Goal: Information Seeking & Learning: Learn about a topic

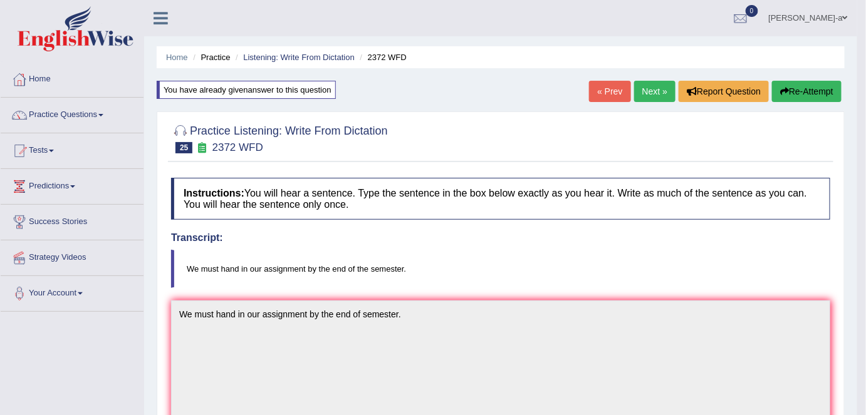
click at [655, 93] on link "Next »" at bounding box center [654, 91] width 41 height 21
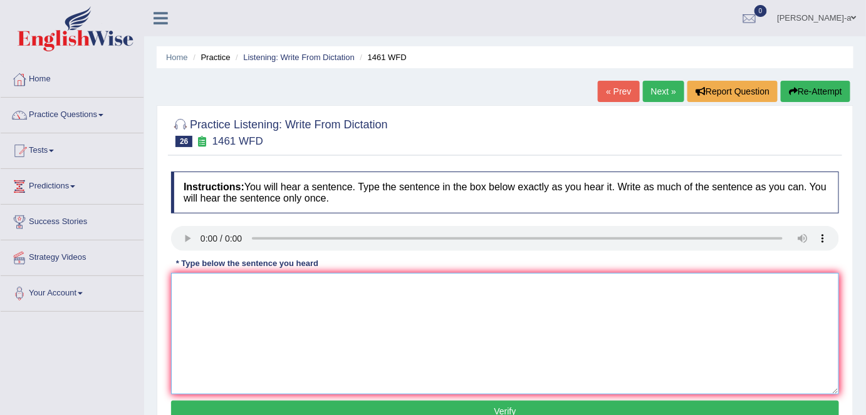
click at [182, 296] on textarea at bounding box center [505, 334] width 668 height 122
click at [191, 286] on textarea "my sister run a small business about toys." at bounding box center [505, 334] width 668 height 122
click at [183, 288] on textarea "my sister run a small business about toys." at bounding box center [505, 334] width 668 height 122
click at [191, 285] on textarea "My sister run a small business about toys." at bounding box center [505, 334] width 668 height 122
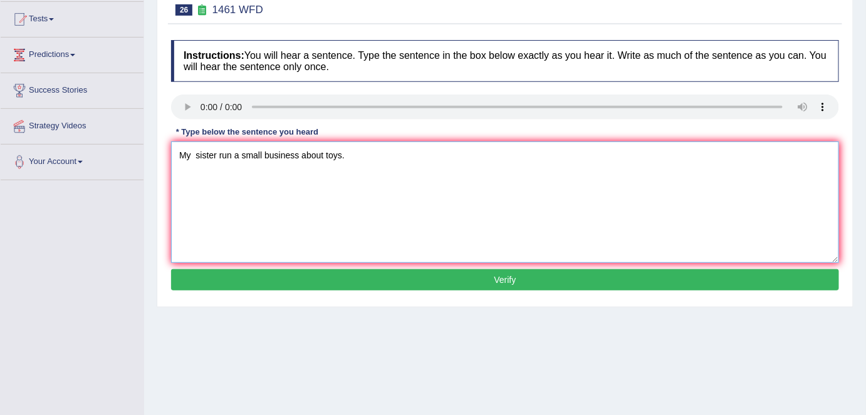
scroll to position [140, 0]
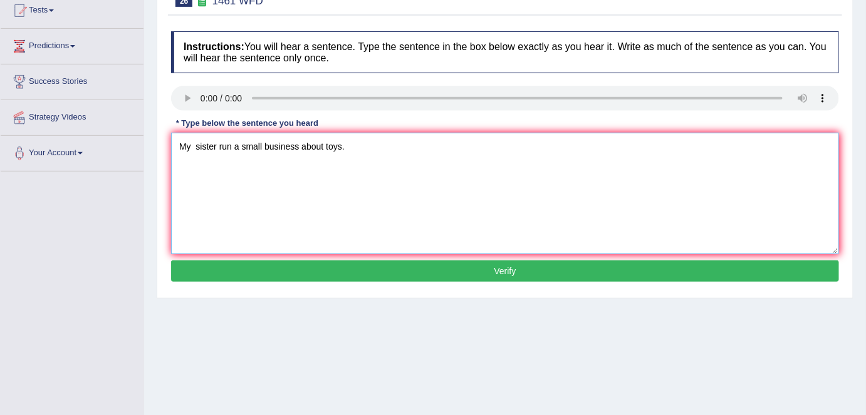
type textarea "My sister run a small business about toys."
click at [507, 264] on button "Verify" at bounding box center [505, 271] width 668 height 21
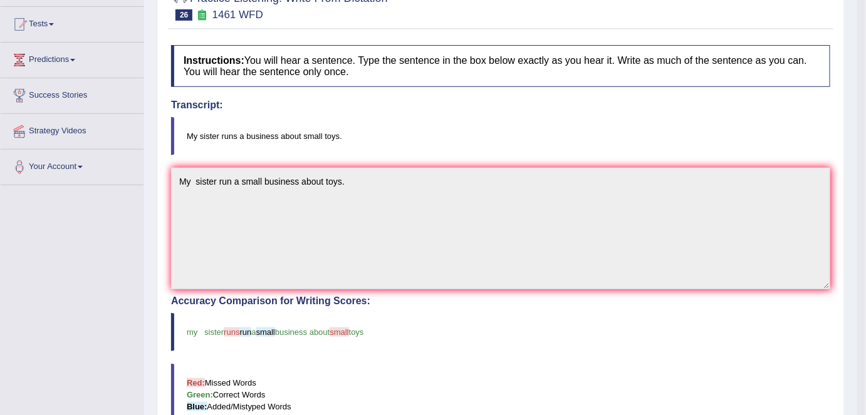
scroll to position [0, 0]
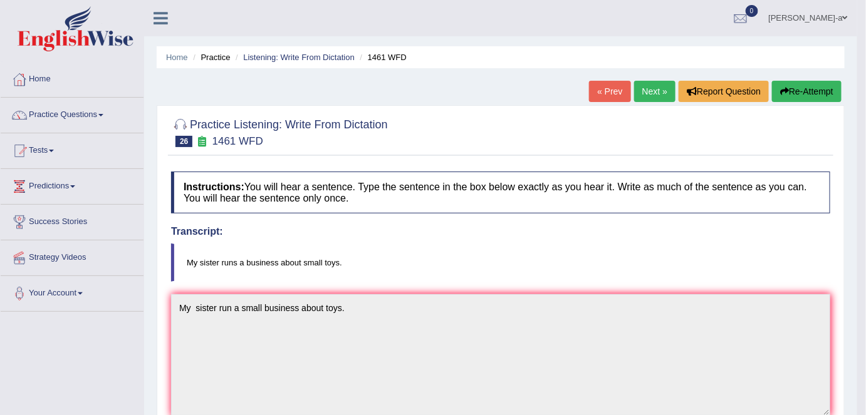
click at [658, 91] on link "Next »" at bounding box center [654, 91] width 41 height 21
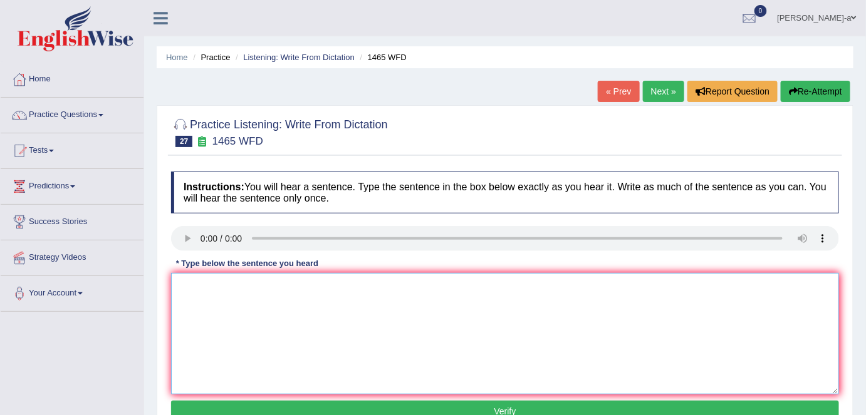
click at [179, 296] on textarea at bounding box center [505, 334] width 668 height 122
click at [179, 298] on textarea "YOU can find the formal line of the formal in the website." at bounding box center [505, 334] width 668 height 122
click at [196, 288] on textarea "YOU can find the formal line of the formal in the website." at bounding box center [505, 334] width 668 height 122
click at [271, 288] on textarea "You can find the formal line of the formal in the website." at bounding box center [505, 334] width 668 height 122
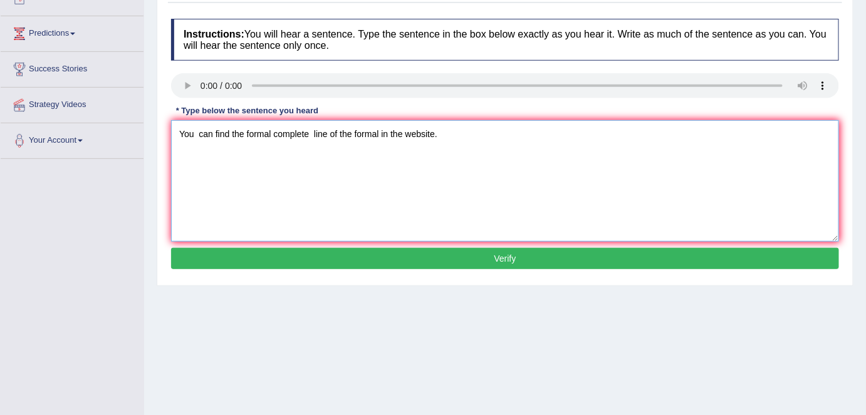
scroll to position [160, 0]
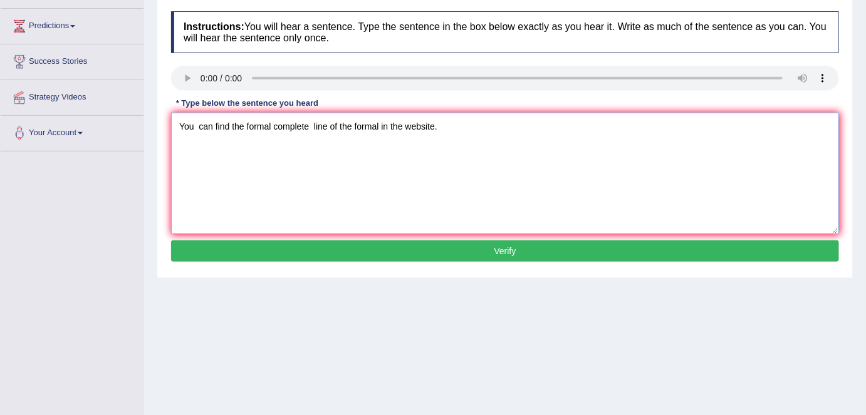
type textarea "You can find the formal complete line of the formal in the website."
click at [514, 249] on button "Verify" at bounding box center [505, 251] width 668 height 21
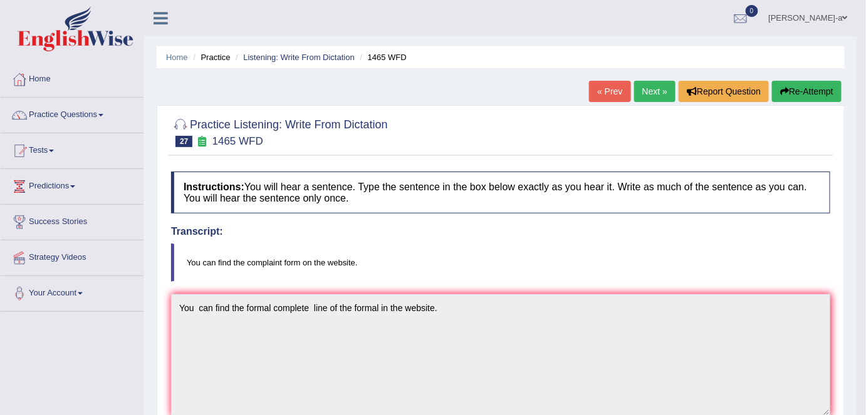
scroll to position [0, 0]
click at [641, 91] on link "Next »" at bounding box center [654, 91] width 41 height 21
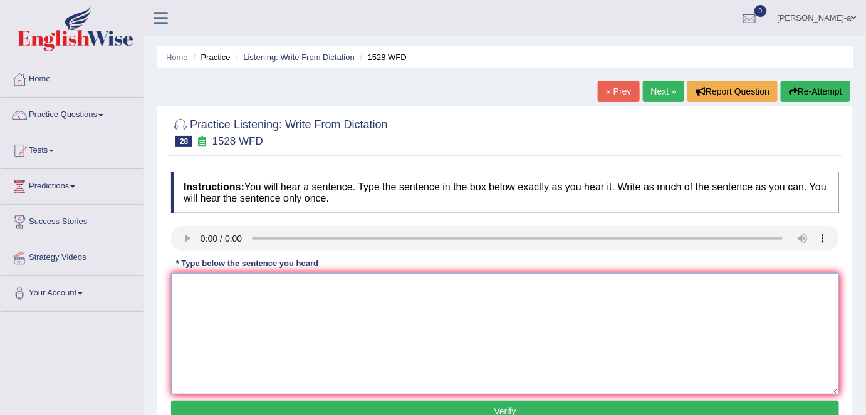
click at [180, 285] on textarea at bounding box center [505, 334] width 668 height 122
click at [360, 287] on textarea "We looking method formal method and the enggaing" at bounding box center [505, 334] width 668 height 122
click at [374, 287] on textarea "We looking method formal method and the engagaing" at bounding box center [505, 334] width 668 height 122
click at [374, 287] on textarea "We looking method formal method and the engaging" at bounding box center [505, 334] width 668 height 122
click at [393, 290] on textarea "We looking method formal method and the engaging" at bounding box center [505, 334] width 668 height 122
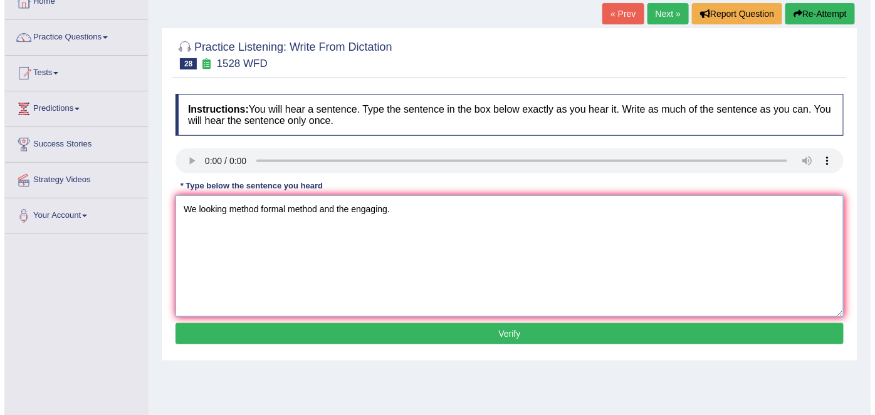
scroll to position [95, 0]
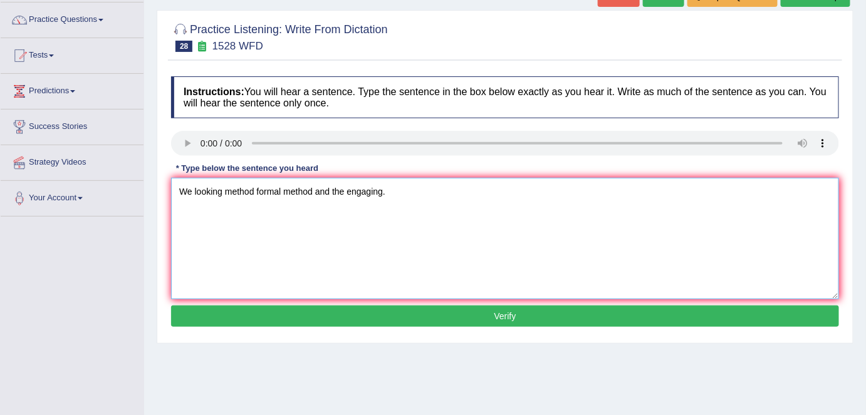
type textarea "We looking method formal method and the engaging."
click at [500, 317] on button "Verify" at bounding box center [505, 316] width 668 height 21
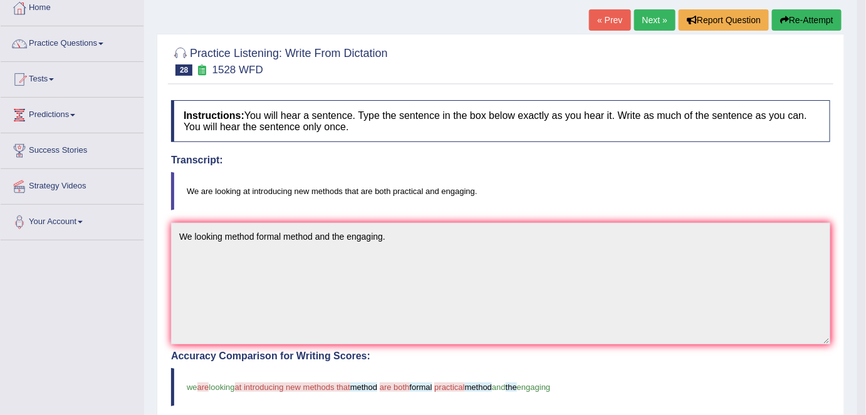
scroll to position [0, 0]
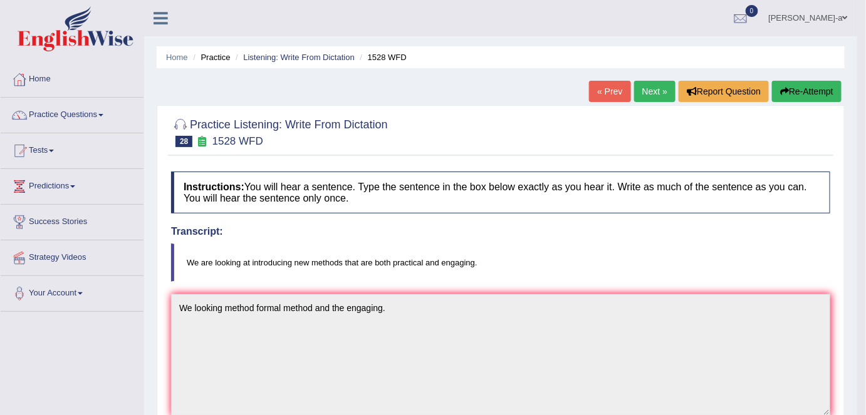
click at [653, 91] on link "Next »" at bounding box center [654, 91] width 41 height 21
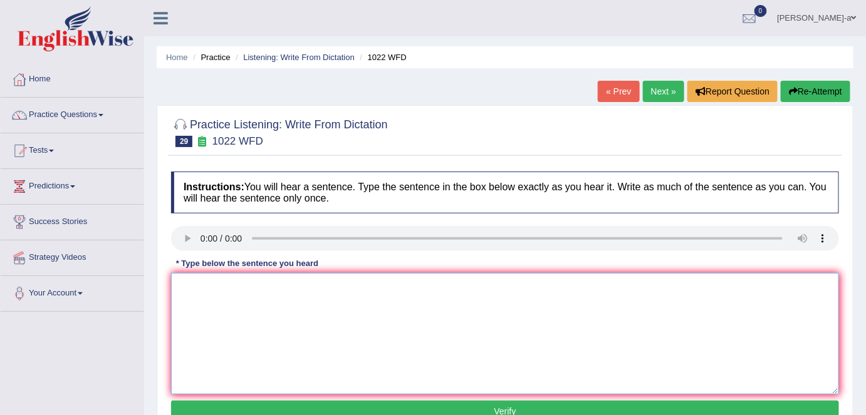
click at [180, 278] on textarea at bounding box center [505, 334] width 668 height 122
click at [184, 286] on textarea "mathematics a providing and analizing provided data." at bounding box center [505, 334] width 668 height 122
click at [229, 285] on textarea "Mathematics a providing and analizing provided data." at bounding box center [505, 334] width 668 height 122
click at [286, 287] on textarea "Mathematics Mathematic a providing and analizing provided data." at bounding box center [505, 334] width 668 height 122
click at [371, 286] on textarea "Mathematics Mathematic a and an providing and analizing provided data." at bounding box center [505, 334] width 668 height 122
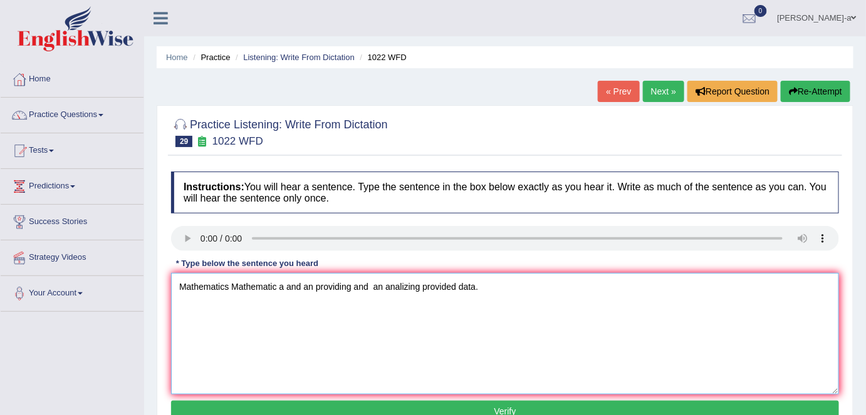
click at [457, 286] on textarea "Mathematics Mathematic a and an providing and an analizing provided data." at bounding box center [505, 334] width 668 height 122
click at [420, 285] on textarea "Mathematics Mathematic a and an providing and an analizing provided provide dat…" at bounding box center [505, 334] width 668 height 122
type textarea "Mathematics Mathematic a and an providing and an analizing analazing provided p…"
click at [499, 412] on button "Verify" at bounding box center [505, 411] width 668 height 21
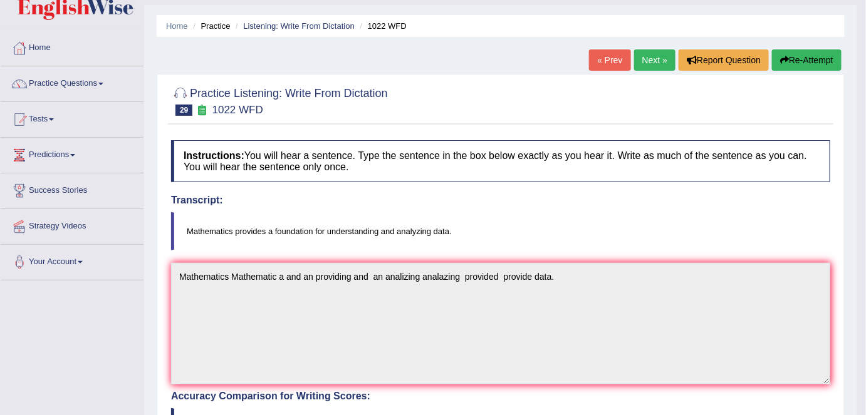
scroll to position [31, 0]
click at [647, 61] on link "Next »" at bounding box center [654, 60] width 41 height 21
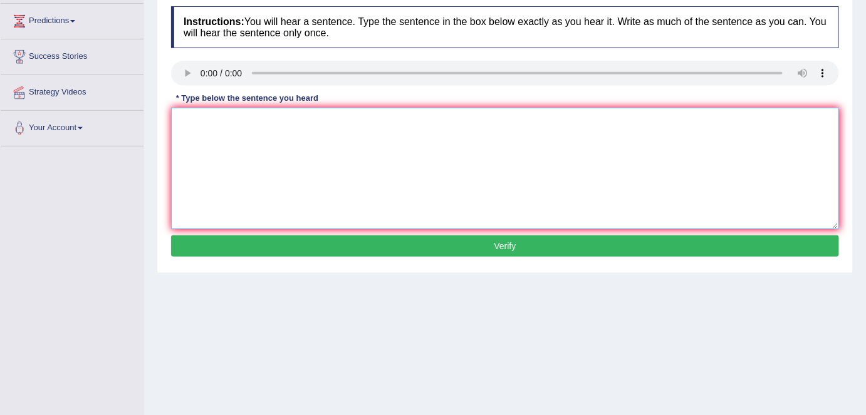
click at [187, 119] on textarea at bounding box center [505, 169] width 668 height 122
type textarea "y"
click at [236, 120] on textarea "You must wear a hard hot on the constructoin sites." at bounding box center [505, 169] width 668 height 122
click at [319, 122] on textarea "You must wear wears a hard hot on the constructoin sites." at bounding box center [505, 169] width 668 height 122
click at [395, 122] on textarea "You must wear wears a hard hot on in the constructoin sites." at bounding box center [505, 169] width 668 height 122
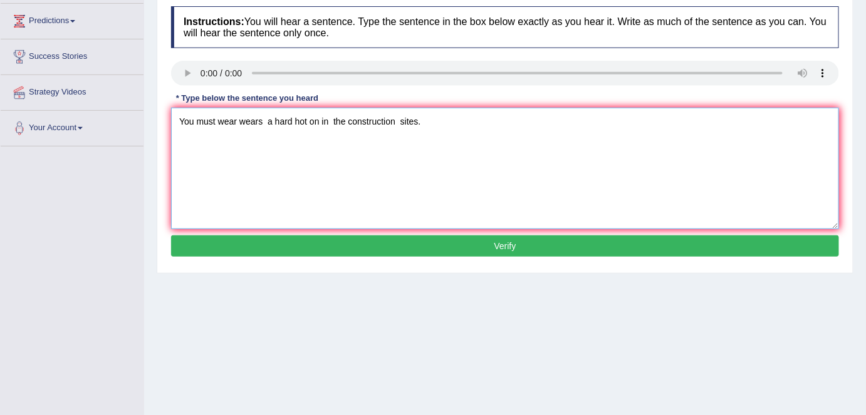
click at [409, 123] on textarea "You must wear wears a hard hot on in the construction sites." at bounding box center [505, 169] width 668 height 122
click at [395, 125] on textarea "You must wear wears a hard hot on in the construction sites." at bounding box center [505, 169] width 668 height 122
click at [394, 119] on textarea "You must wear wears a hard hot on in the construction site sites." at bounding box center [505, 169] width 668 height 122
type textarea "You must wear wears a hard hot on in the construction constructions site sites."
click at [506, 244] on button "Verify" at bounding box center [505, 246] width 668 height 21
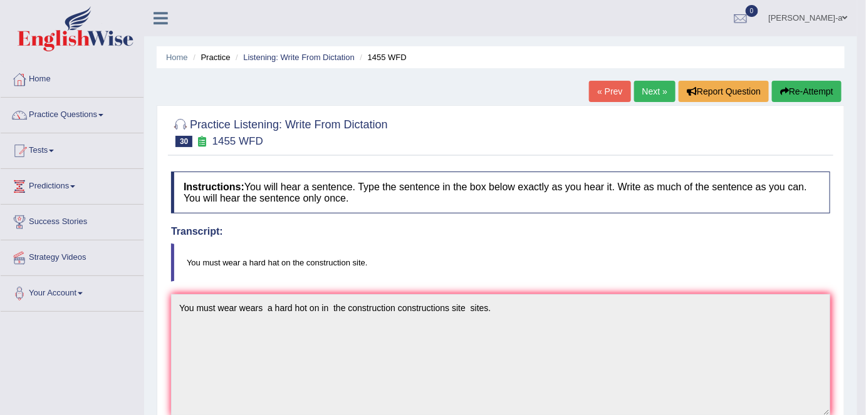
click at [654, 88] on link "Next »" at bounding box center [654, 91] width 41 height 21
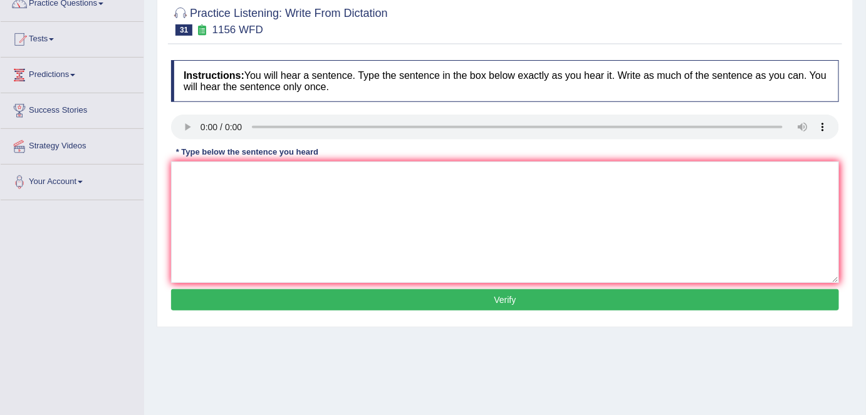
click at [170, 174] on div "Instructions: You will hear a sentence. Type the sentence in the box below exac…" at bounding box center [505, 187] width 674 height 267
click at [180, 172] on textarea at bounding box center [505, 223] width 668 height 122
click at [216, 175] on textarea "Chemical reaction must be combined are change." at bounding box center [505, 223] width 668 height 122
click at [406, 172] on textarea "Chemical Chemicals reactions reaction must be combined are change." at bounding box center [505, 223] width 668 height 122
click at [498, 172] on textarea "Chemical Chemicals reactions reaction must be combined combine is are change." at bounding box center [505, 223] width 668 height 122
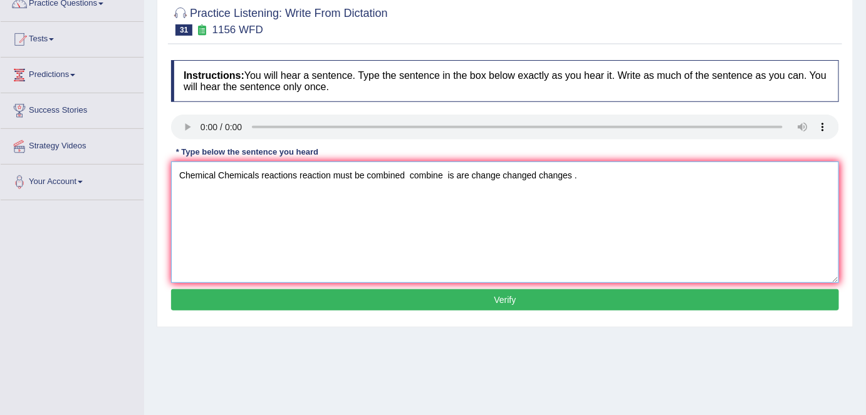
type textarea "Chemical Chemicals reactions reaction must be combined combine is are change ch…"
click at [507, 303] on button "Verify" at bounding box center [505, 300] width 668 height 21
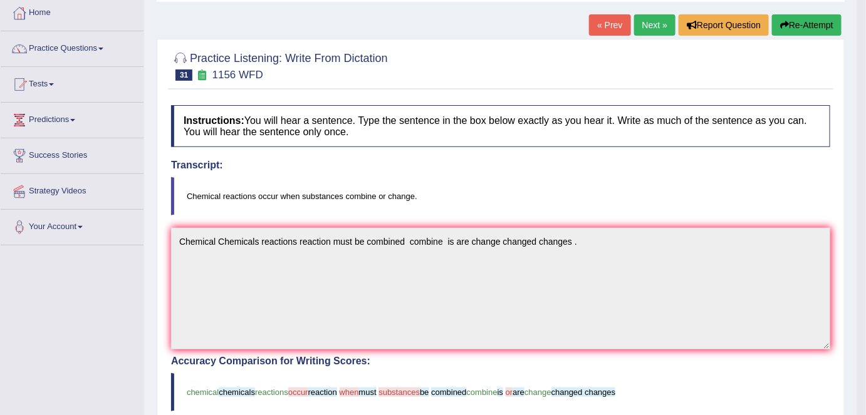
scroll to position [65, 0]
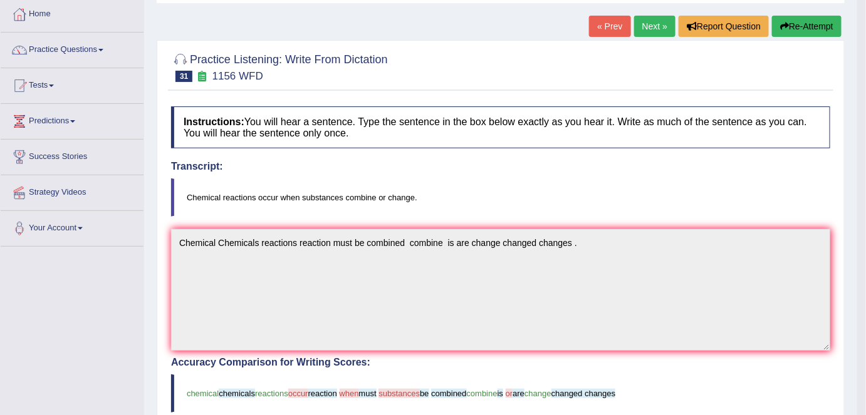
click at [655, 26] on link "Next »" at bounding box center [654, 26] width 41 height 21
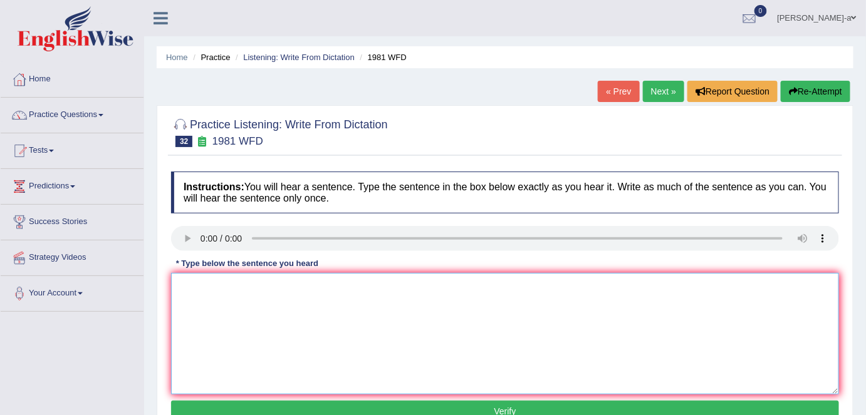
click at [194, 296] on textarea at bounding box center [505, 334] width 668 height 122
click at [186, 289] on textarea "all agruement theory are suppoted by theories." at bounding box center [505, 334] width 668 height 122
click at [183, 286] on textarea "all agruement theory are suppoted by theories." at bounding box center [505, 334] width 668 height 122
click at [192, 286] on textarea "All agruement theory are suppoted by theories." at bounding box center [505, 334] width 668 height 122
click at [234, 286] on textarea "All agruement theory are suppoted by theories." at bounding box center [505, 334] width 668 height 122
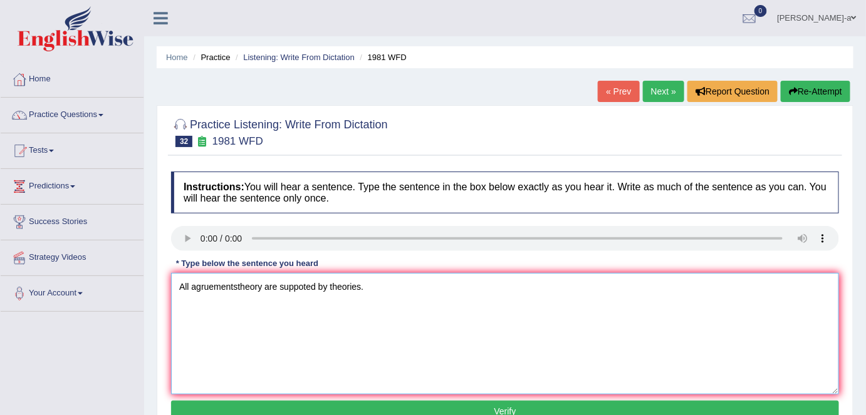
click at [189, 283] on textarea "All agruementstheory are suppoted by theories." at bounding box center [505, 334] width 668 height 122
click at [247, 286] on textarea "All of agruementstheory are suppoted by theories." at bounding box center [505, 334] width 668 height 122
click at [333, 286] on textarea "All of agruements theory are suppoted by theories." at bounding box center [505, 334] width 668 height 122
click at [381, 285] on textarea "All of agruements theory are suppoted relatives by theories." at bounding box center [505, 334] width 668 height 122
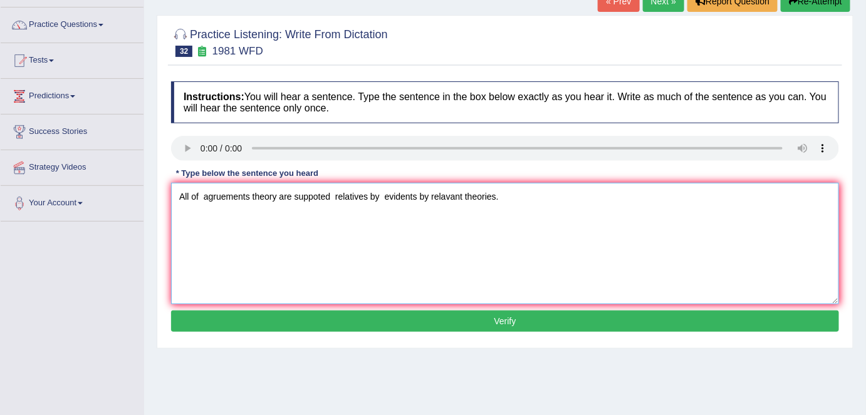
scroll to position [95, 0]
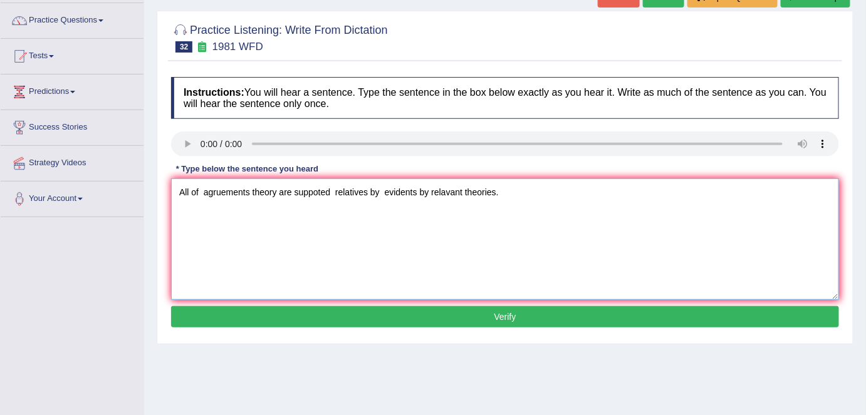
type textarea "All of agruements theory are suppoted relatives by evidents by relavant theorie…"
click at [503, 318] on button "Verify" at bounding box center [505, 316] width 668 height 21
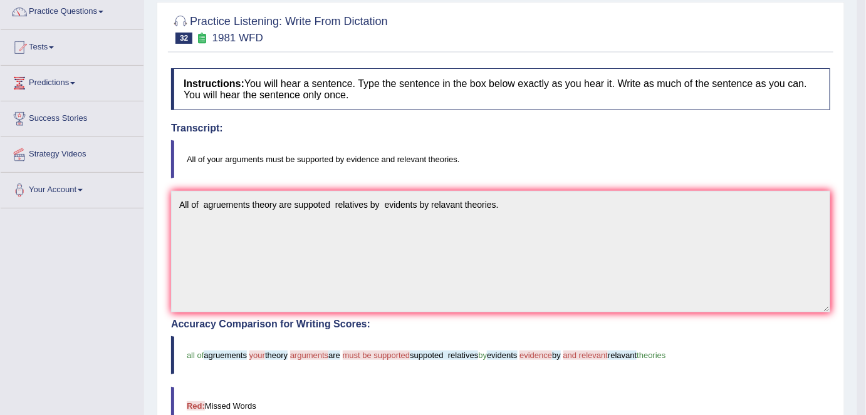
scroll to position [0, 0]
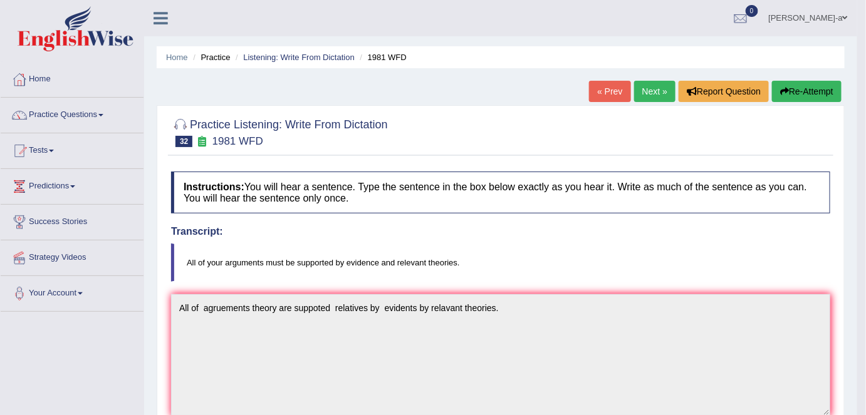
click at [791, 90] on button "Re-Attempt" at bounding box center [807, 91] width 70 height 21
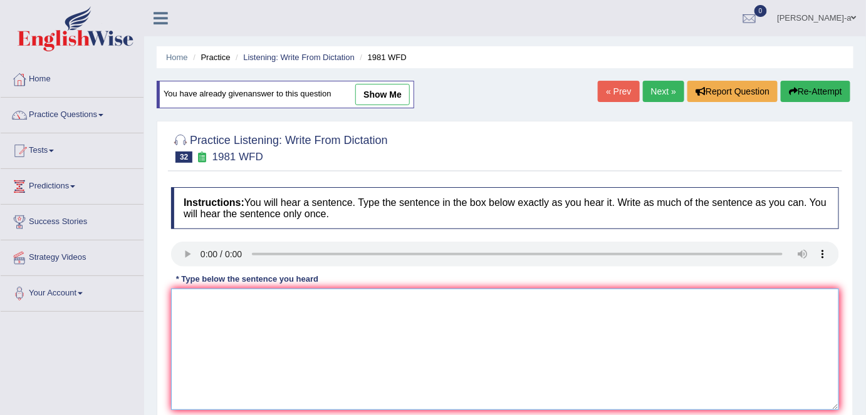
click at [180, 303] on textarea at bounding box center [505, 350] width 668 height 122
click at [307, 301] on textarea "All of arguements must be suppoted by evidents and relevant theories." at bounding box center [505, 350] width 668 height 122
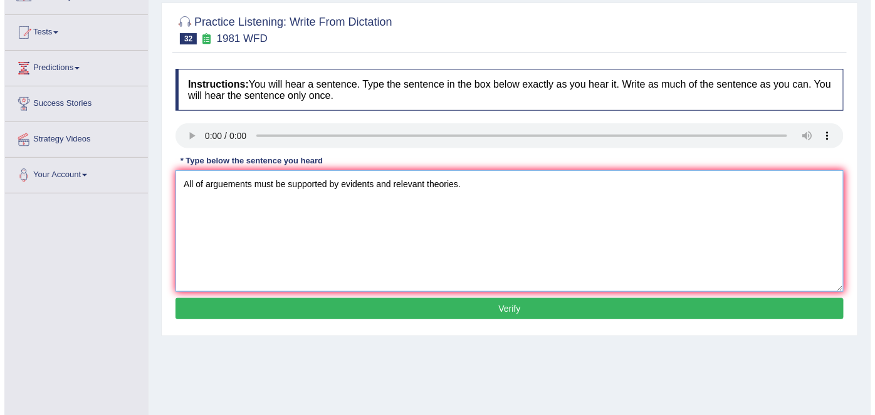
scroll to position [130, 0]
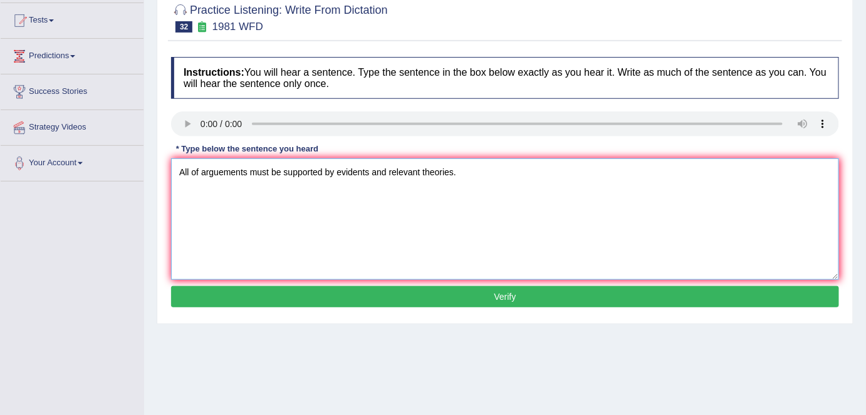
type textarea "All of arguements must be supported by evidents and relevant theories."
click at [509, 296] on button "Verify" at bounding box center [505, 296] width 668 height 21
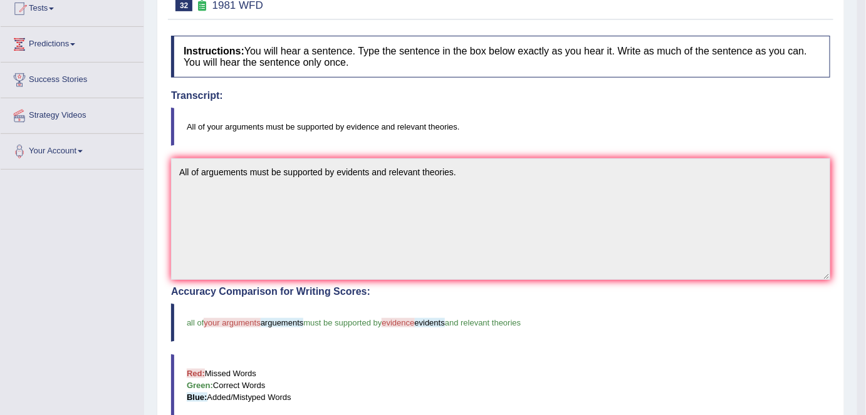
scroll to position [35, 0]
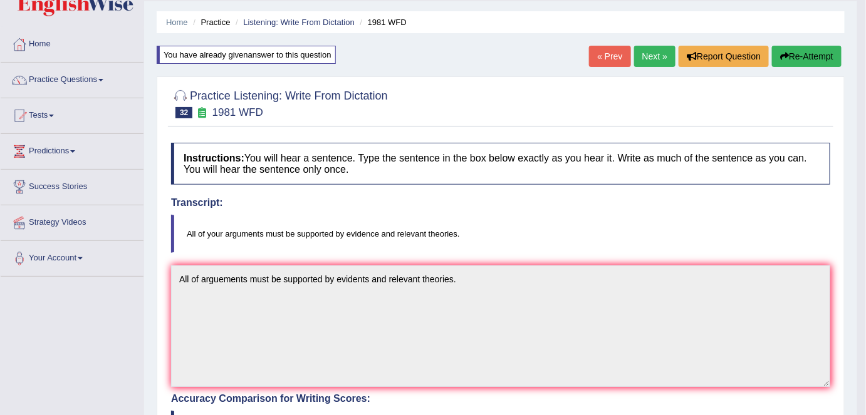
click at [646, 55] on link "Next »" at bounding box center [654, 56] width 41 height 21
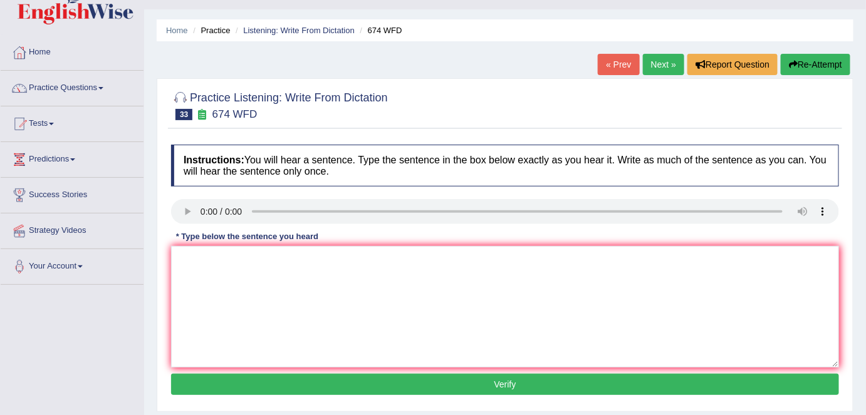
scroll to position [29, 0]
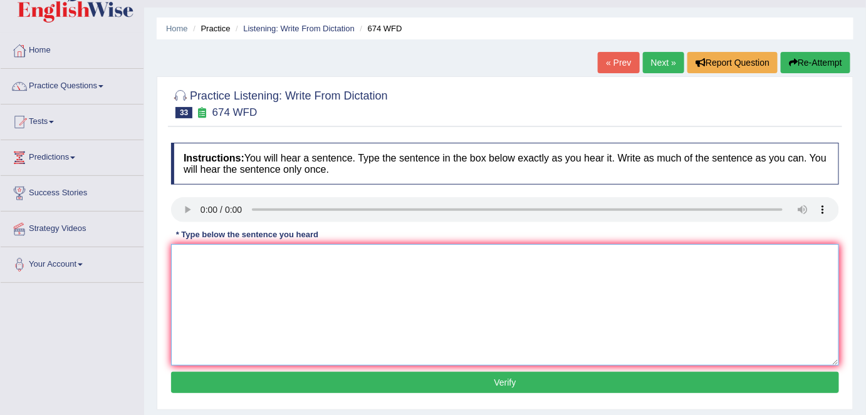
click at [185, 250] on textarea at bounding box center [505, 305] width 668 height 122
click at [189, 256] on textarea "Unployment rates has lowest" at bounding box center [505, 305] width 668 height 122
click at [309, 259] on textarea "Unemployment rates has lowest" at bounding box center [505, 305] width 668 height 122
click at [320, 260] on textarea "Unemployment rates has lowest" at bounding box center [505, 305] width 668 height 122
click at [302, 258] on textarea "Unemployment rates has lowest levels" at bounding box center [505, 305] width 668 height 122
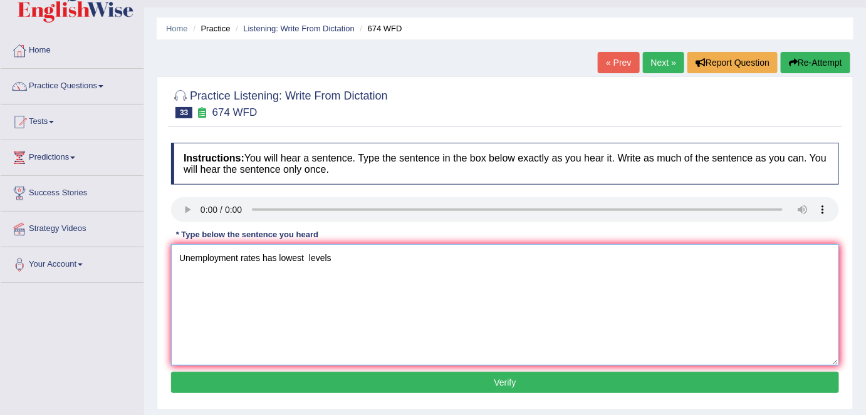
click at [336, 258] on textarea "Unemployment rates has lowest levels" at bounding box center [505, 305] width 668 height 122
click at [263, 259] on textarea "Unemployment rates has lowest levels level" at bounding box center [505, 305] width 668 height 122
click at [382, 260] on textarea "Unemployment rates rate has lowest levels level" at bounding box center [505, 305] width 668 height 122
type textarea "Unemployment rates rate has lowest levels level."
click at [503, 383] on button "Verify" at bounding box center [505, 382] width 668 height 21
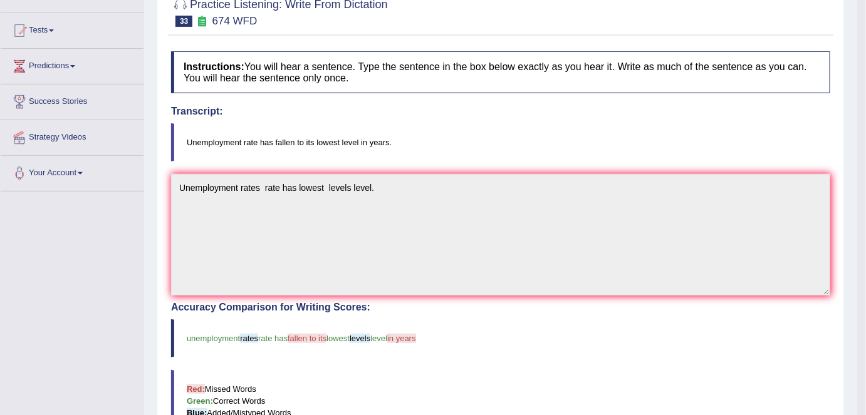
scroll to position [120, 0]
click at [353, 152] on blockquote "Unemployment rate has fallen to its lowest level in years." at bounding box center [500, 143] width 659 height 38
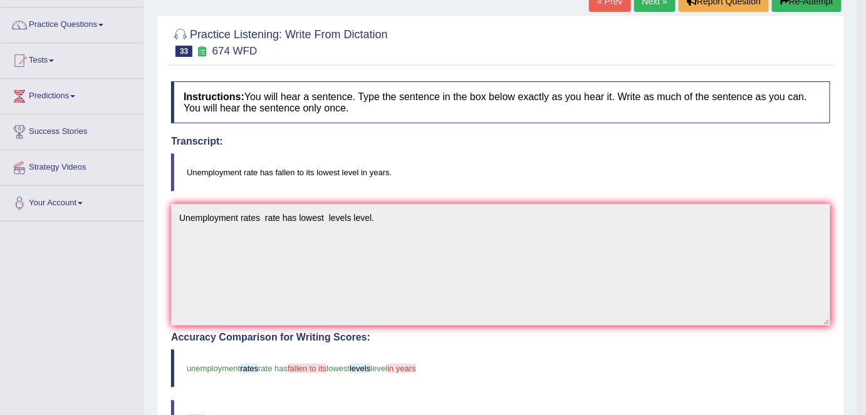
scroll to position [0, 0]
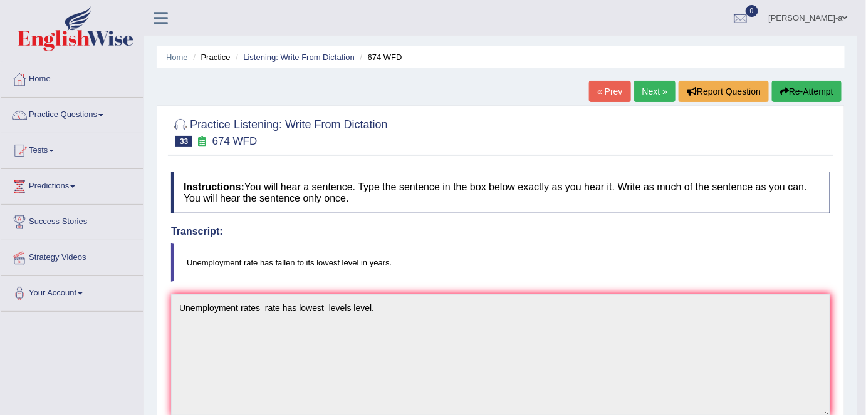
click at [655, 97] on link "Next »" at bounding box center [654, 91] width 41 height 21
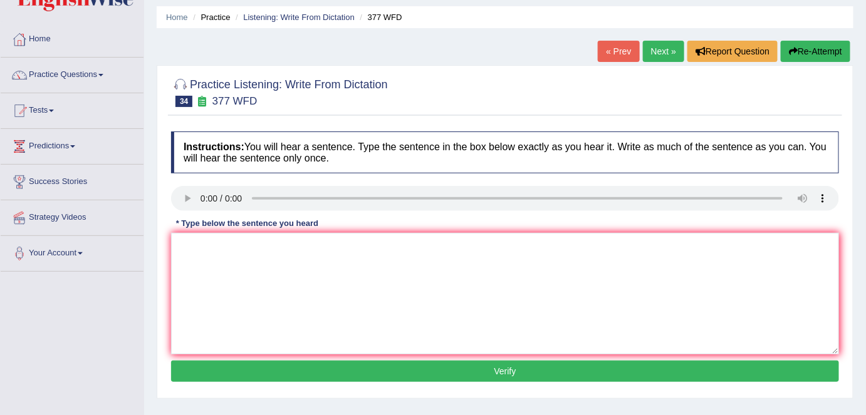
scroll to position [36, 0]
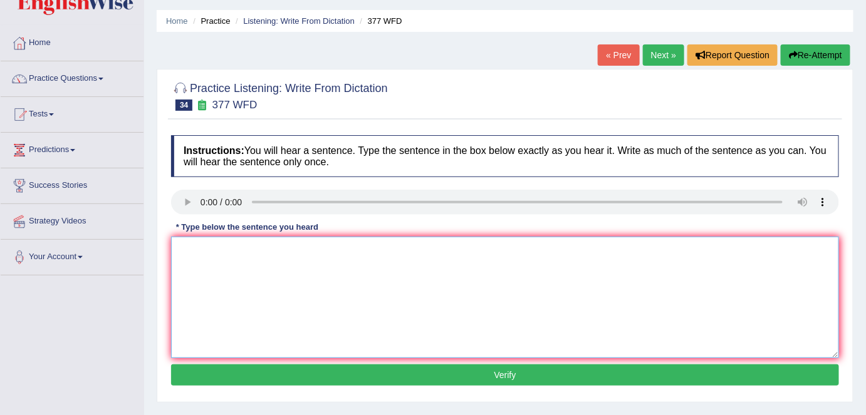
click at [185, 265] on textarea at bounding box center [505, 298] width 668 height 122
click at [417, 249] on textarea "The department has higher preportion post graduate students." at bounding box center [505, 298] width 668 height 122
click at [241, 251] on textarea "The department has higher preportion post graduate students student." at bounding box center [505, 298] width 668 height 122
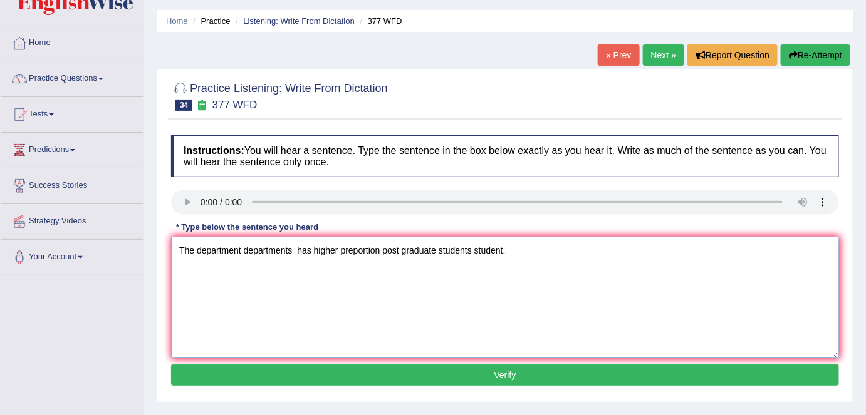
type textarea "The department departments has higher preportion post graduate students student."
click at [504, 372] on button "Verify" at bounding box center [505, 375] width 668 height 21
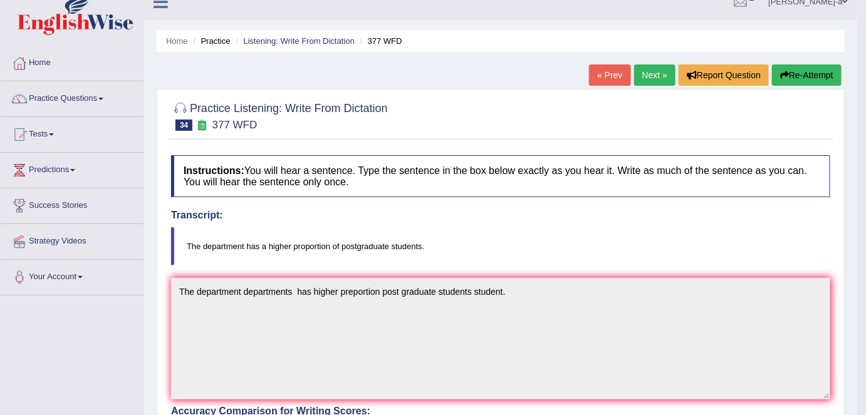
scroll to position [11, 0]
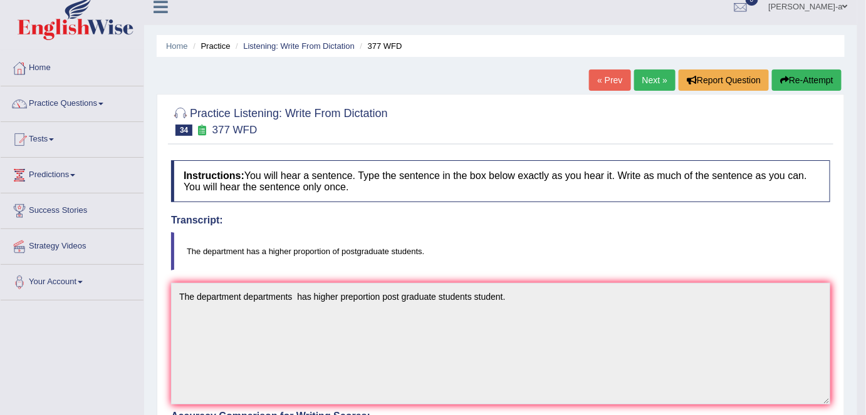
click at [652, 79] on link "Next »" at bounding box center [654, 80] width 41 height 21
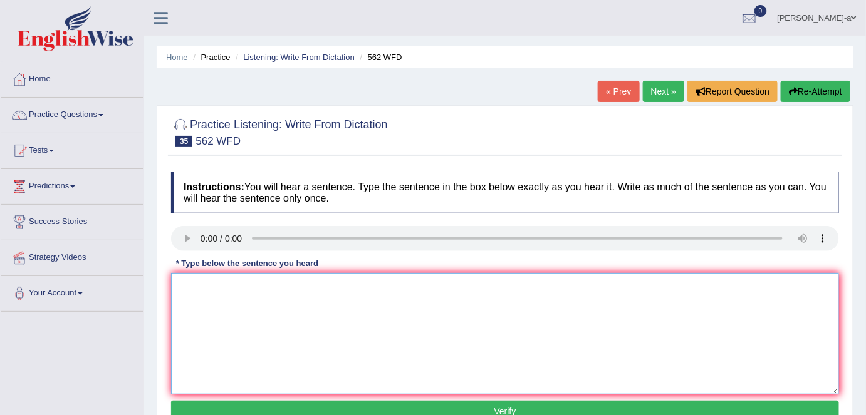
click at [189, 279] on textarea at bounding box center [505, 334] width 668 height 122
click at [290, 287] on textarea "The gap of between the rich and poor mut be decrease ." at bounding box center [505, 334] width 668 height 122
click at [349, 286] on textarea "The gap of between the rich poor and poor mut be decrease ." at bounding box center [505, 334] width 668 height 122
click at [381, 283] on textarea "The gap of between the rich poor and poor rich mut be decrease ." at bounding box center [505, 334] width 668 height 122
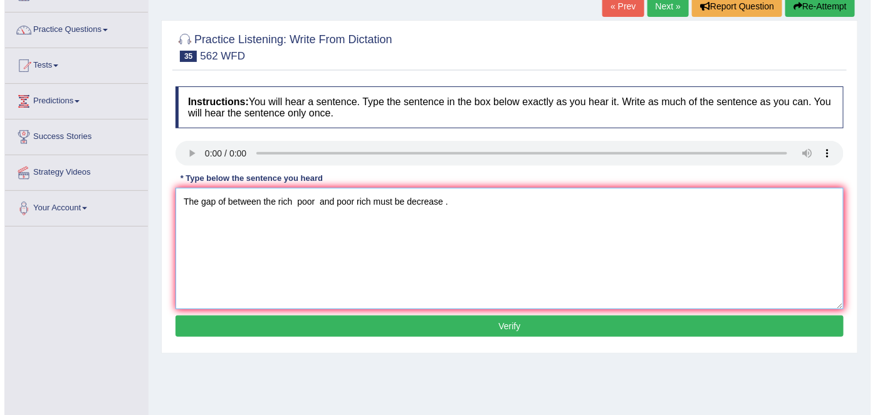
scroll to position [86, 0]
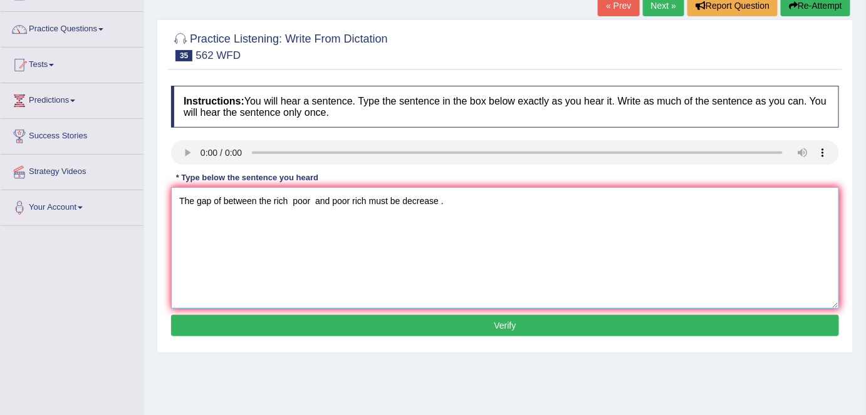
type textarea "The gap of between the rich poor and poor rich must be decrease ."
click at [496, 331] on button "Verify" at bounding box center [505, 325] width 668 height 21
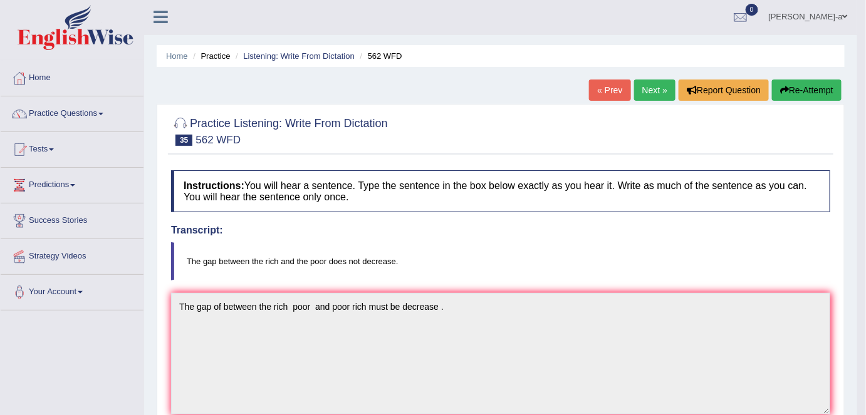
scroll to position [0, 0]
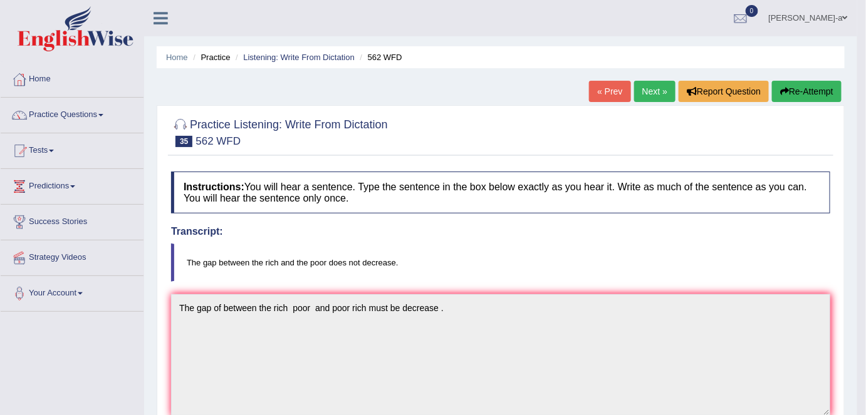
click at [651, 97] on link "Next »" at bounding box center [654, 91] width 41 height 21
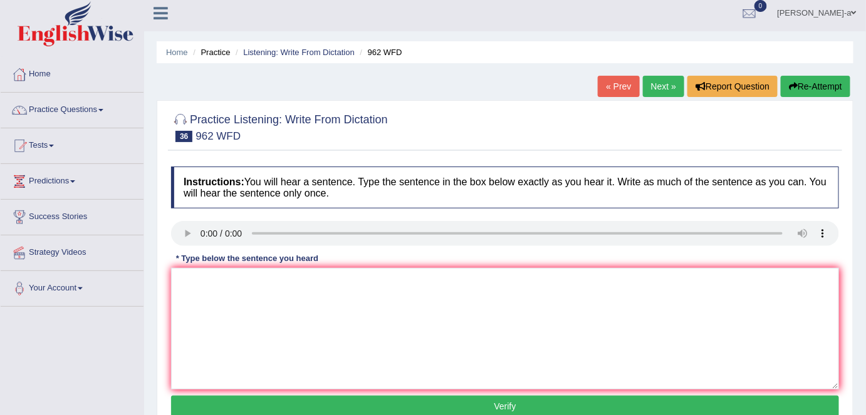
scroll to position [3, 0]
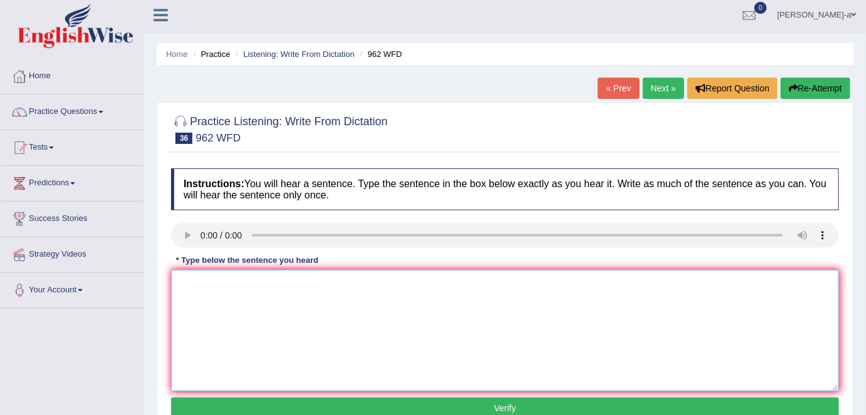
click at [185, 301] on textarea at bounding box center [505, 331] width 668 height 122
click at [175, 283] on textarea "if you have any question about your exam please rise your hand." at bounding box center [505, 331] width 668 height 122
click at [382, 284] on textarea "If if you have any question about your exam please rise your hand." at bounding box center [505, 331] width 668 height 122
click at [462, 285] on textarea "If if you have any question about your exam please raise rise your hand." at bounding box center [505, 331] width 668 height 122
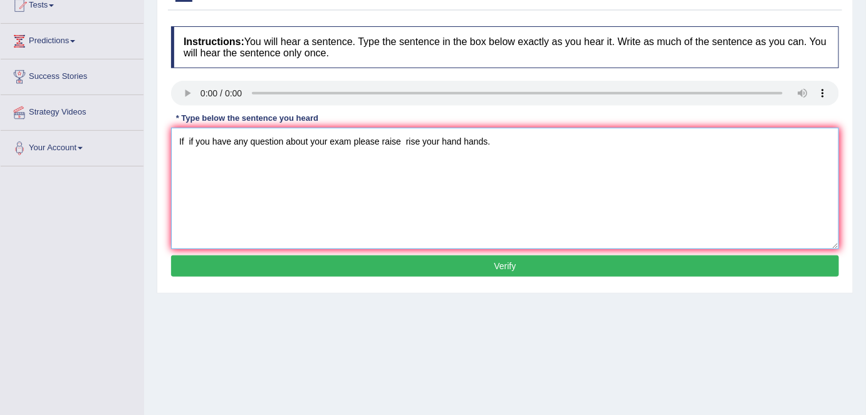
scroll to position [149, 0]
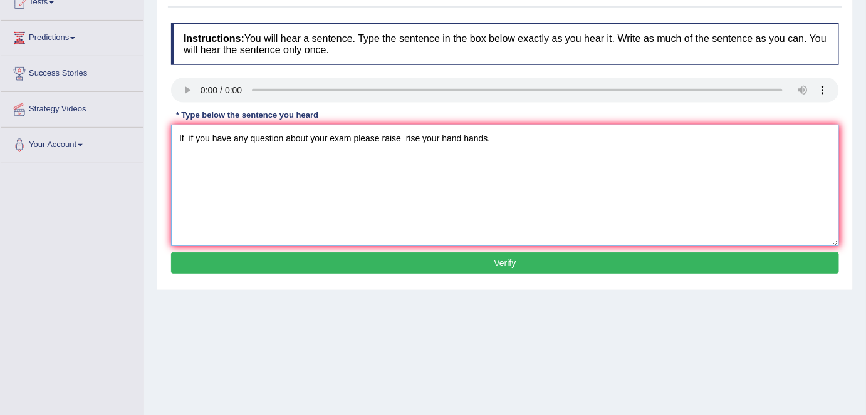
type textarea "If if you have any question about your exam please raise rise your hand hands."
click at [499, 263] on button "Verify" at bounding box center [505, 263] width 668 height 21
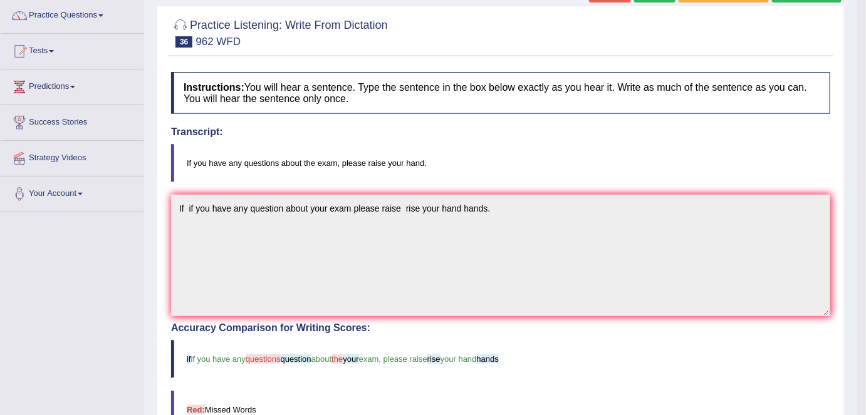
scroll to position [0, 0]
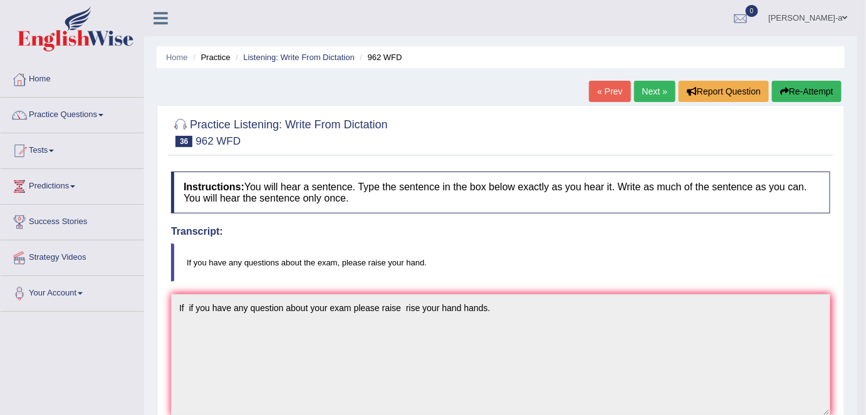
click at [647, 88] on link "Next »" at bounding box center [654, 91] width 41 height 21
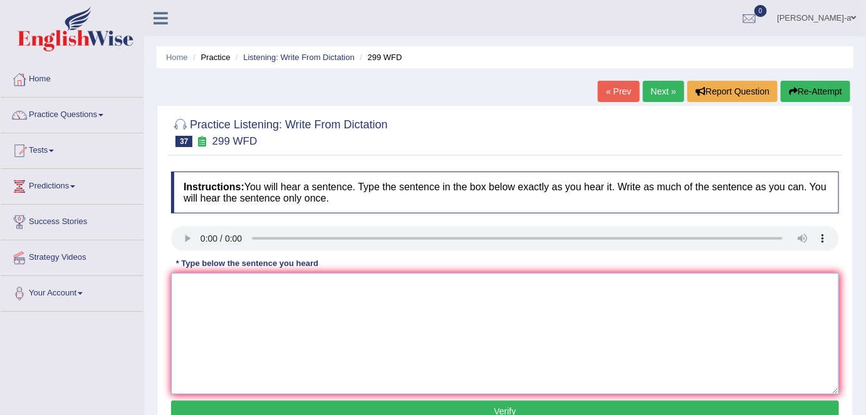
click at [197, 286] on textarea at bounding box center [505, 334] width 668 height 122
click at [420, 290] on textarea "student representative must be represent the clasification form." at bounding box center [505, 334] width 668 height 122
click at [267, 283] on textarea "student representative must be represent the clasification form forms ." at bounding box center [505, 334] width 668 height 122
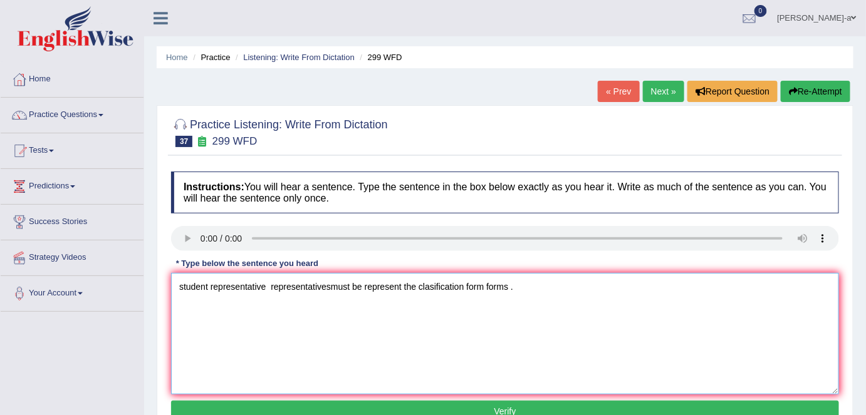
click at [175, 285] on textarea "student representative representativesmust be represent the clasification form …" at bounding box center [505, 334] width 668 height 122
click at [224, 286] on textarea "StudentsSstudent representative representativesmust be represent the clasificat…" at bounding box center [505, 334] width 668 height 122
click at [215, 286] on textarea "StudentsStudent representative representativesmust be represent the clasificati…" at bounding box center [505, 334] width 668 height 122
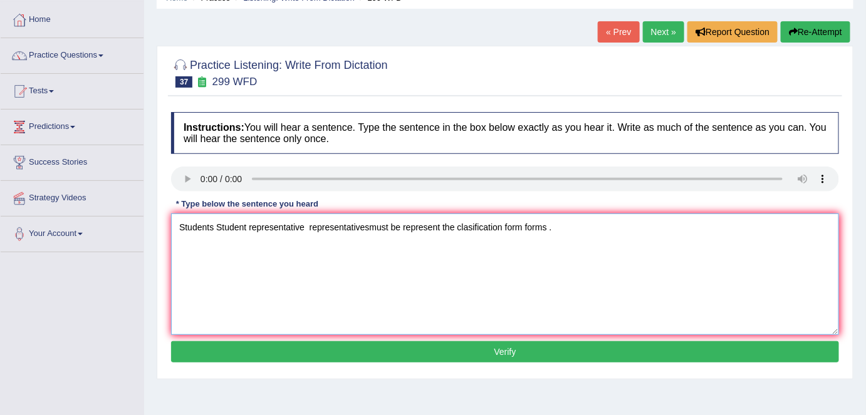
scroll to position [60, 0]
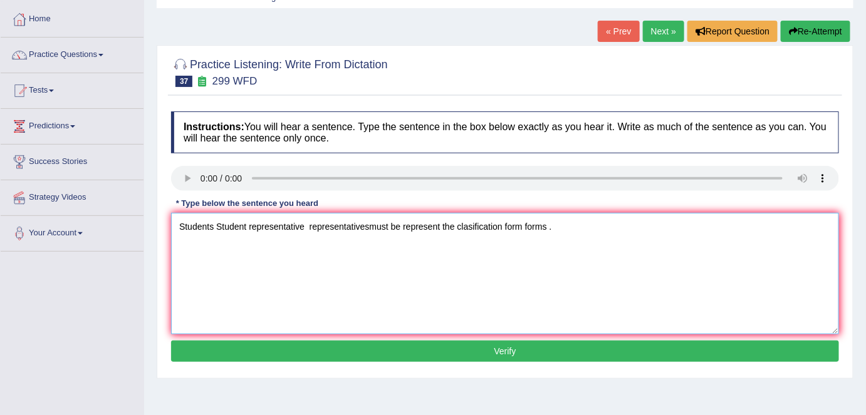
click at [372, 224] on textarea "Students Student representative representativesmust be represent the clasificat…" at bounding box center [505, 274] width 668 height 122
type textarea "Students Student representative representatives must be represent the clasifica…"
click at [506, 352] on button "Verify" at bounding box center [505, 351] width 668 height 21
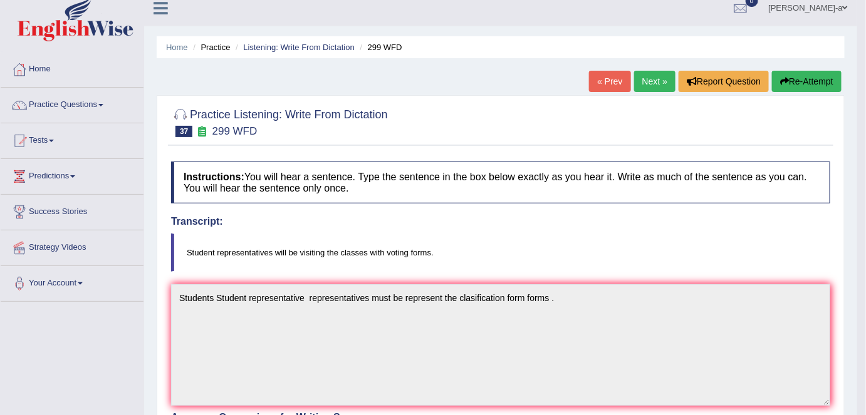
scroll to position [9, 0]
click at [652, 84] on link "Next »" at bounding box center [654, 81] width 41 height 21
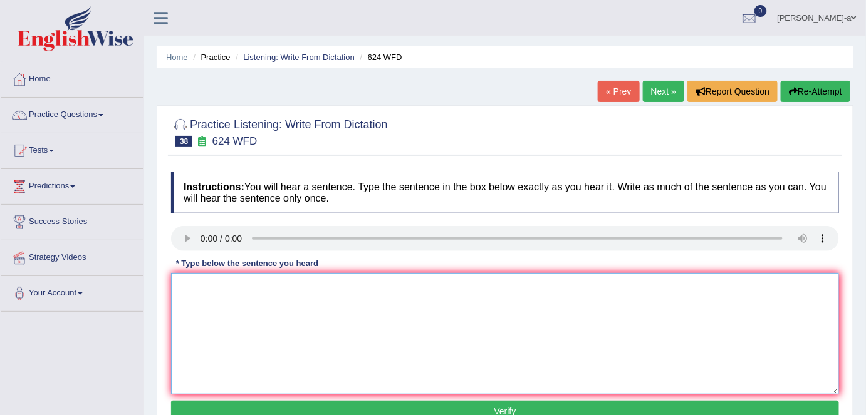
click at [194, 298] on textarea at bounding box center [505, 334] width 668 height 122
type textarea "I"
click at [174, 285] on textarea "AND and thinking indepentdent" at bounding box center [505, 334] width 668 height 122
click at [316, 285] on textarea "AND and thinking indepentdent" at bounding box center [505, 334] width 668 height 122
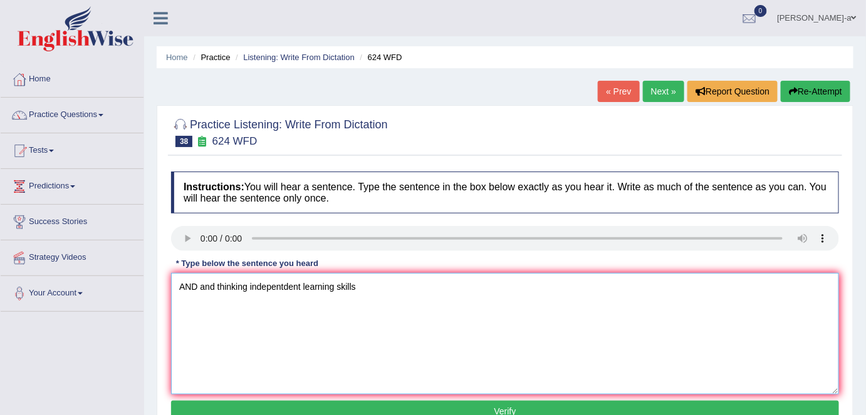
click at [179, 283] on textarea "AND and thinking indepentdent learning skills" at bounding box center [505, 334] width 668 height 122
click at [175, 283] on textarea "a courses AND and thinking indepentdent learning skills" at bounding box center [505, 334] width 668 height 122
click at [250, 288] on textarea "A a courses AND and thinking indepentdent learning skills" at bounding box center [505, 334] width 668 height 122
click at [229, 287] on textarea "A a courses and thinking indepentdent learning skills" at bounding box center [505, 334] width 668 height 122
click at [229, 286] on textarea "A a courses to improved and thinking indepentdent learning skills" at bounding box center [505, 334] width 668 height 122
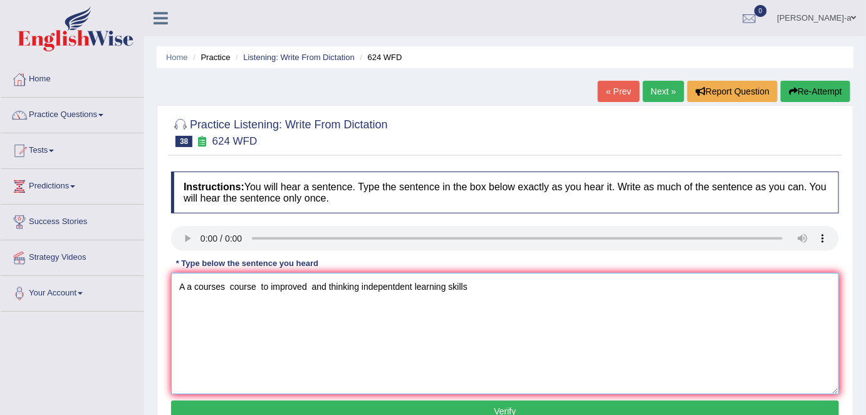
click at [314, 287] on textarea "A a courses course to improved and thinking indepentdent learning skills" at bounding box center [505, 334] width 668 height 122
click at [450, 286] on textarea "A a courses course to improved improve and thinking indepentdent learning skills" at bounding box center [505, 334] width 668 height 122
click at [504, 291] on textarea "A a courses course to improved improve and thinking indepentdent learning skills" at bounding box center [505, 334] width 668 height 122
click at [484, 288] on textarea "A a courses course to improved improve and thinking indepentdent learning skill…" at bounding box center [505, 334] width 668 height 122
click at [449, 286] on textarea "A a courses course to improved improve and thinking indepentdent learning learn…" at bounding box center [505, 334] width 668 height 122
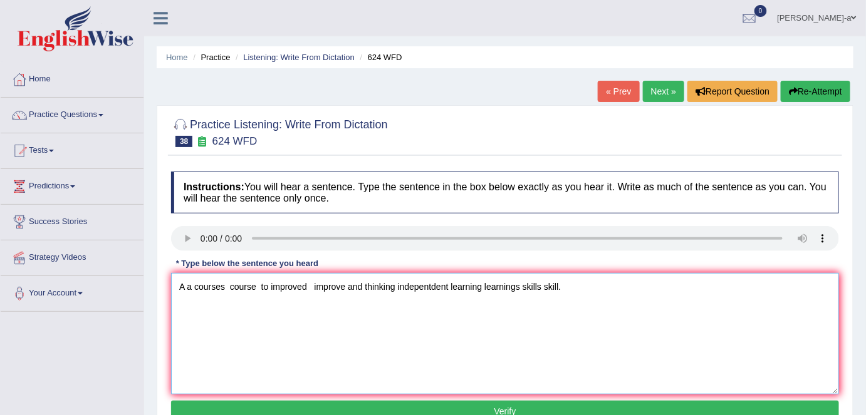
click at [452, 285] on textarea "A a courses course to improved improve and thinking indepentdent learning learn…" at bounding box center [505, 334] width 668 height 122
click at [449, 284] on textarea "A a courses course to improved improve and thinking indepentdent learning learn…" at bounding box center [505, 334] width 668 height 122
click at [397, 286] on textarea "A a courses course to improved improve and thinking indepentdent learning learn…" at bounding box center [505, 334] width 668 height 122
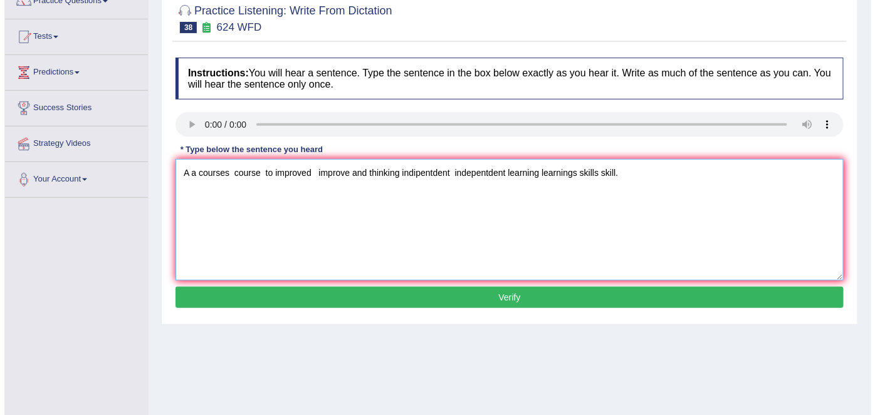
scroll to position [127, 0]
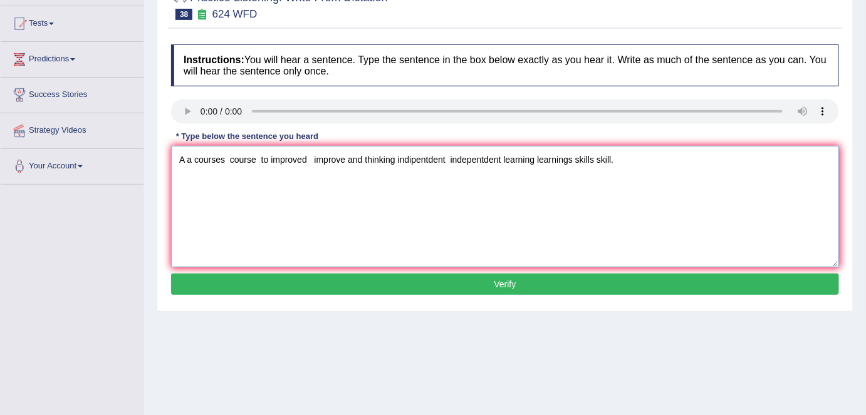
type textarea "A a courses course to improved improve and thinking indipentdent indepentdent l…"
click at [509, 281] on button "Verify" at bounding box center [505, 284] width 668 height 21
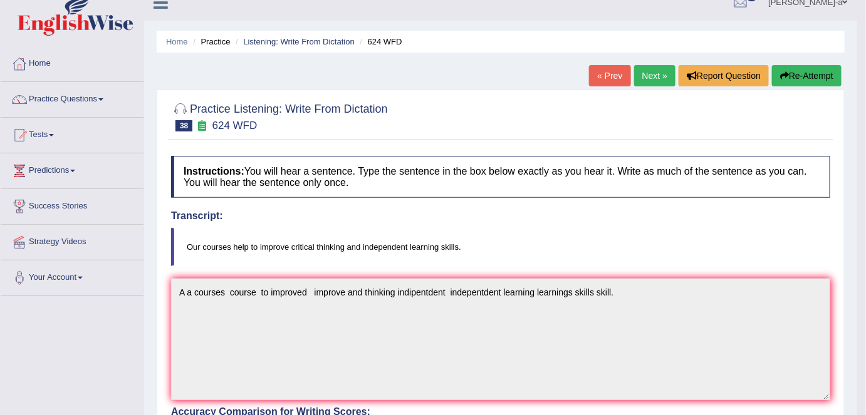
scroll to position [0, 0]
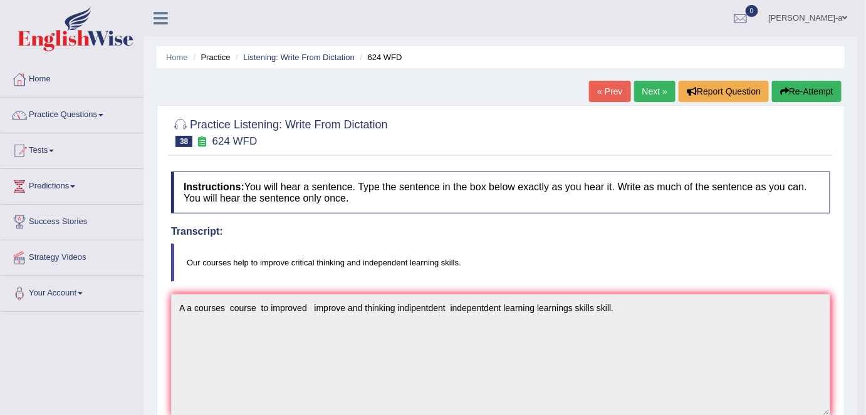
click at [647, 95] on link "Next »" at bounding box center [654, 91] width 41 height 21
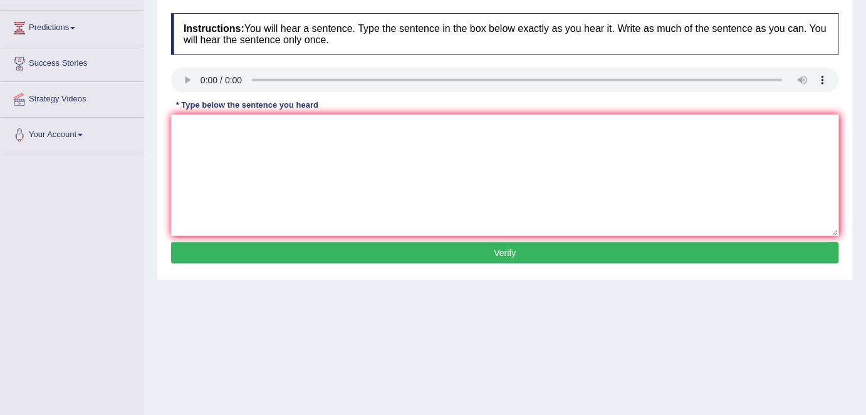
scroll to position [161, 0]
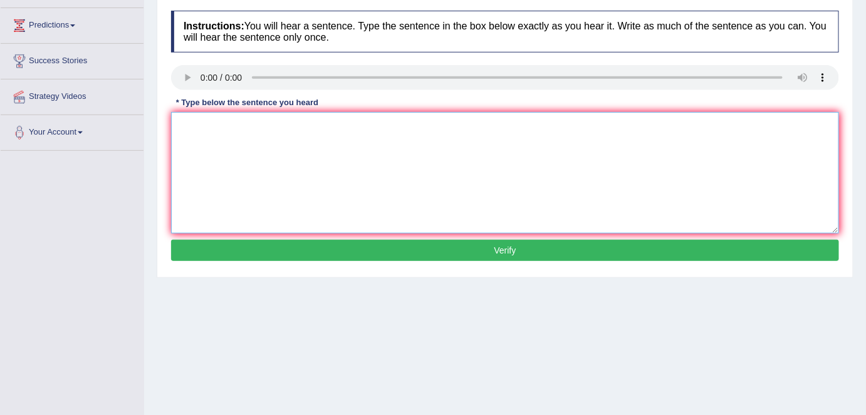
click at [187, 142] on textarea at bounding box center [505, 173] width 668 height 122
type textarea "W"
click at [250, 124] on textarea "We are to work us a team" at bounding box center [505, 173] width 668 height 122
click at [293, 122] on textarea "We are to work us as a team" at bounding box center [505, 173] width 668 height 122
click at [207, 125] on textarea "We are to work us as a team teams," at bounding box center [505, 173] width 668 height 122
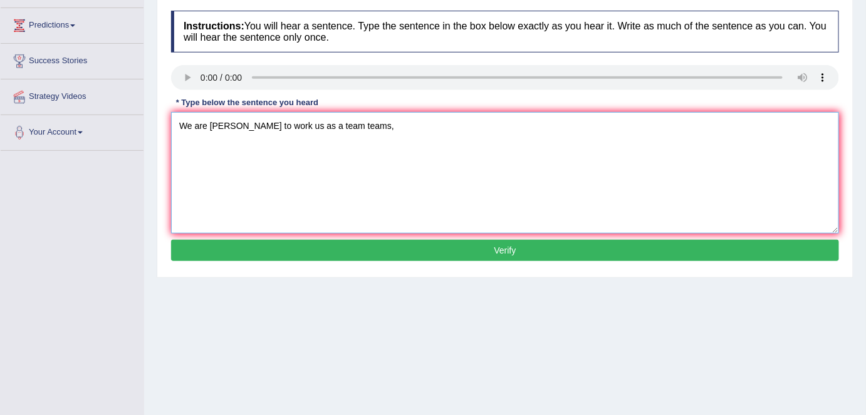
click at [214, 128] on textarea "We are eble to work us as a team teams," at bounding box center [505, 173] width 668 height 122
type textarea "We are able to work us as a team teams,"
click at [508, 250] on button "Verify" at bounding box center [505, 250] width 668 height 21
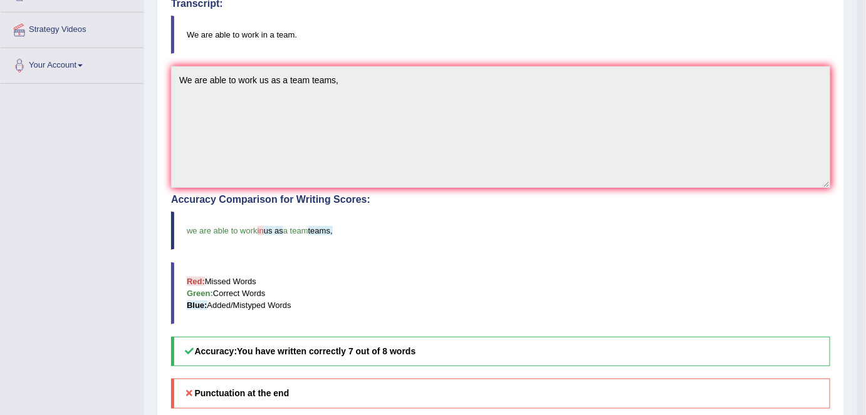
scroll to position [231, 0]
